Goal: Information Seeking & Learning: Learn about a topic

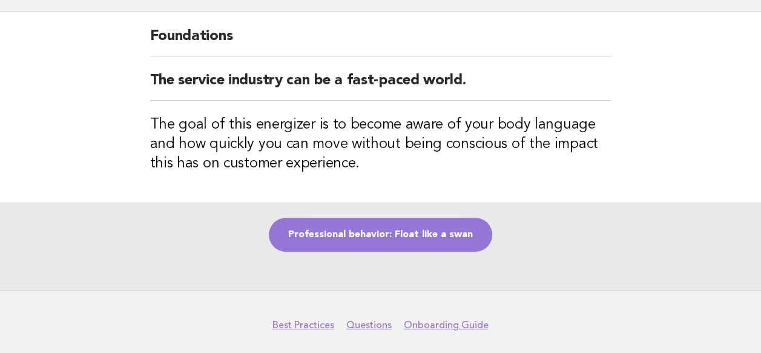
scroll to position [59, 0]
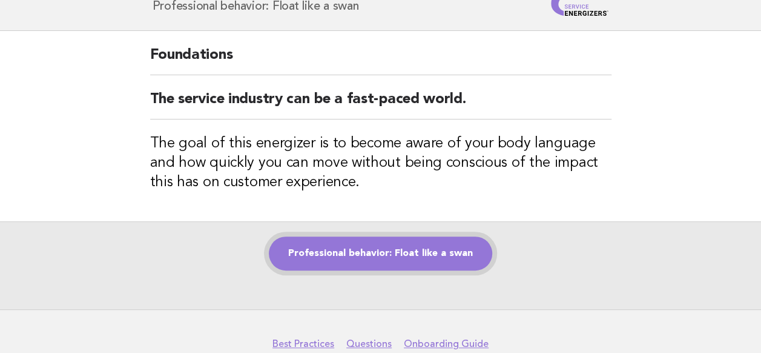
click at [336, 242] on link "Professional behavior: Float like a swan" at bounding box center [381, 253] width 224 height 34
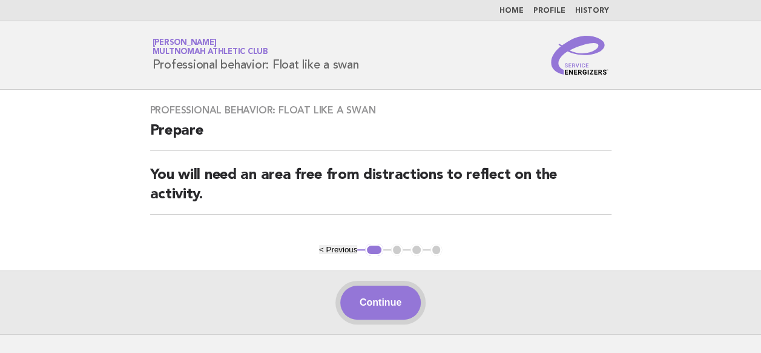
click at [402, 291] on button "Continue" at bounding box center [380, 302] width 81 height 34
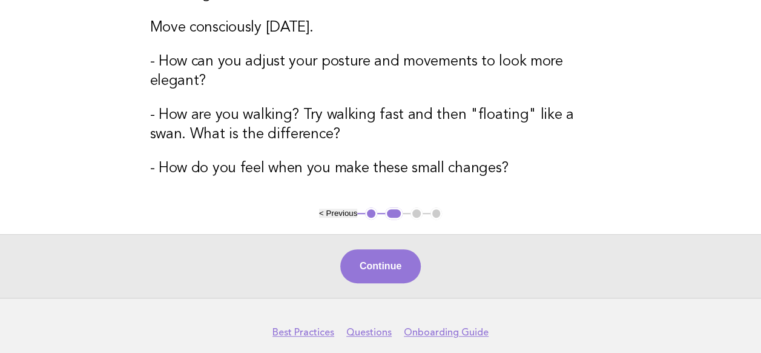
scroll to position [313, 0]
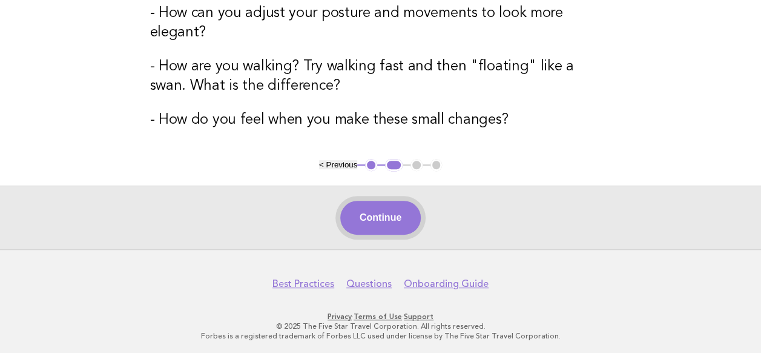
click at [372, 214] on button "Continue" at bounding box center [380, 217] width 81 height 34
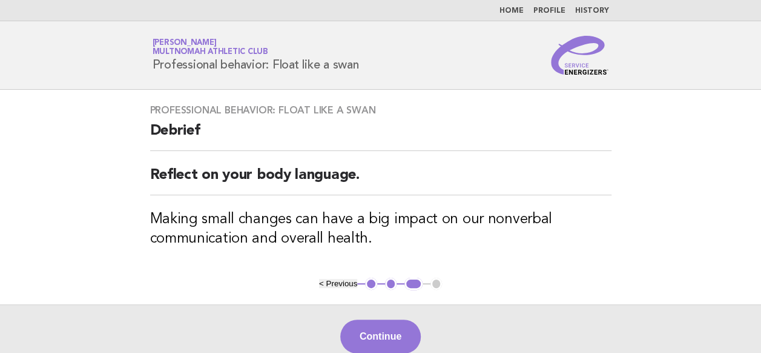
scroll to position [61, 0]
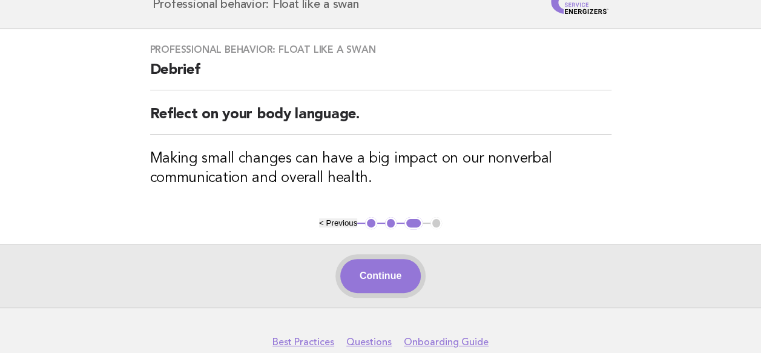
click at [399, 279] on button "Continue" at bounding box center [380, 276] width 81 height 34
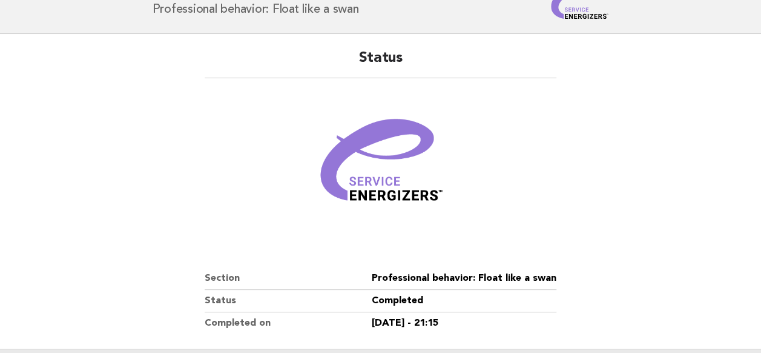
scroll to position [121, 0]
